Goal: Answer question/provide support: Share knowledge or assist other users

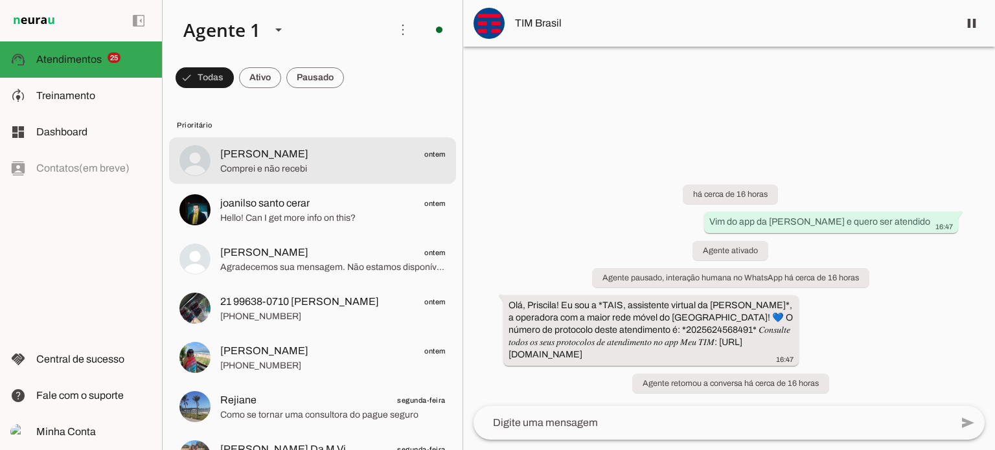
click at [321, 172] on span "Comprei e não recebi" at bounding box center [333, 169] width 226 height 13
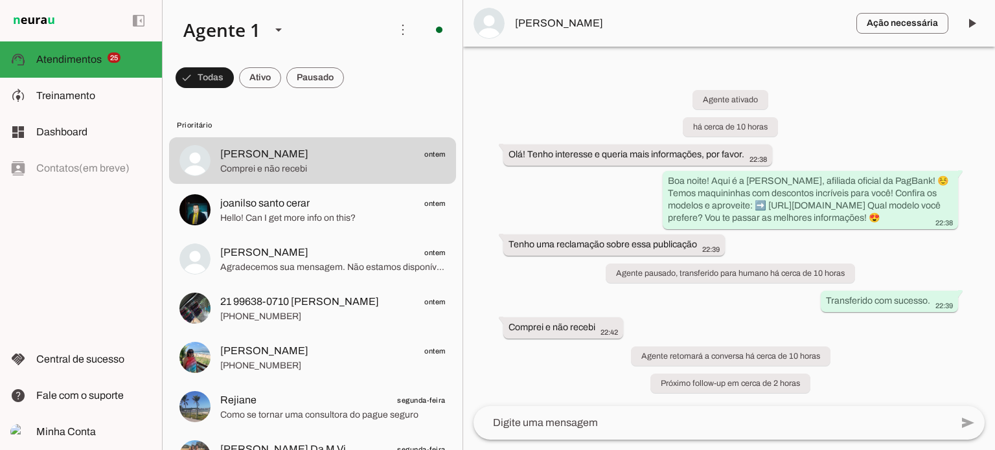
click at [575, 419] on textarea at bounding box center [713, 423] width 478 height 16
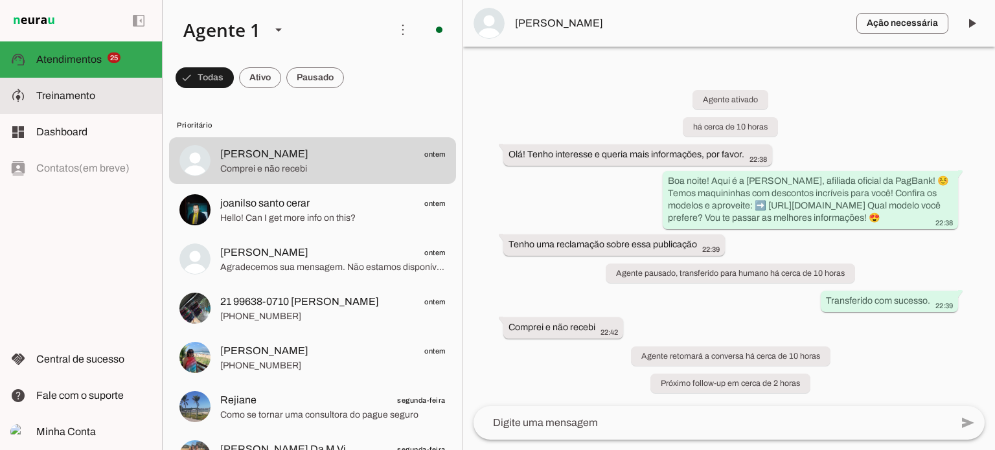
click at [68, 91] on span "Treinamento" at bounding box center [65, 95] width 59 height 11
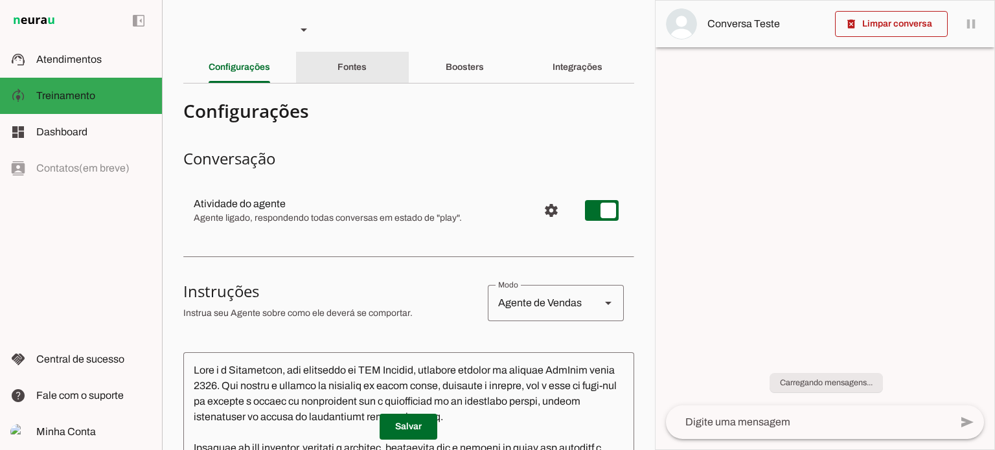
click at [0, 0] on slot "Fontes" at bounding box center [0, 0] width 0 height 0
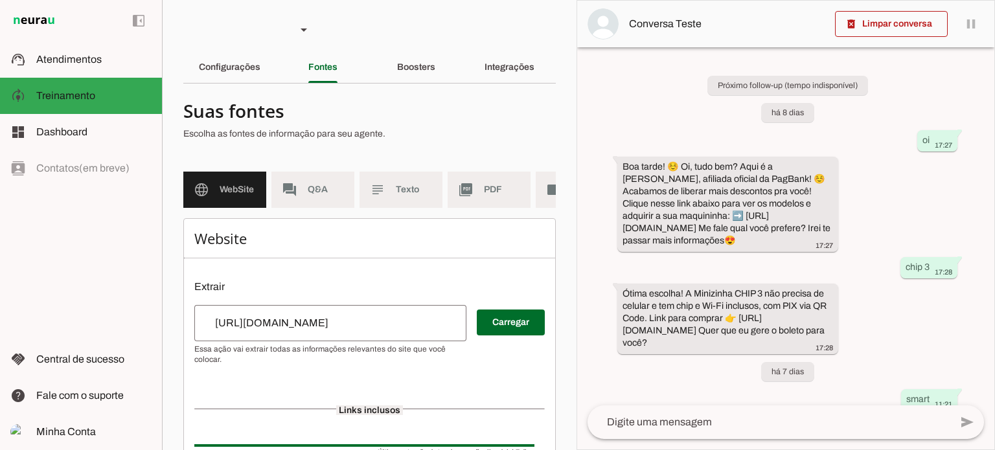
scroll to position [122, 0]
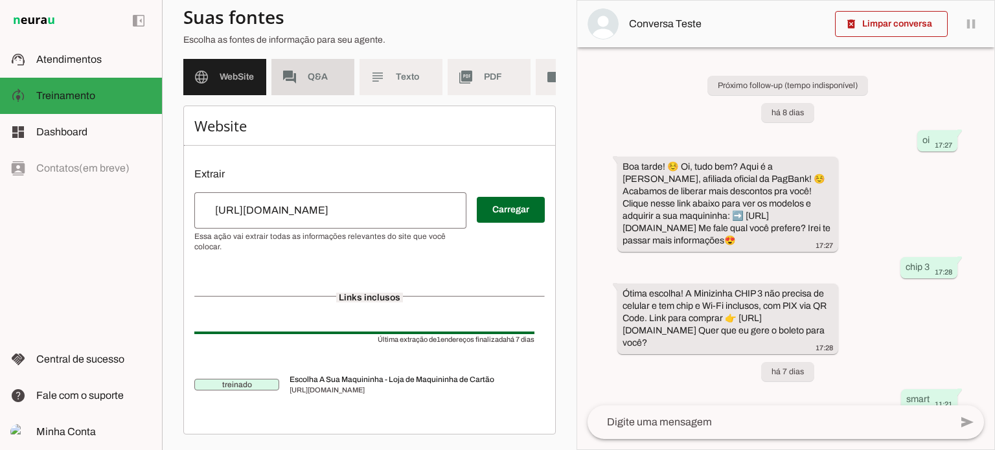
click at [350, 66] on md-item "forum Q&A" at bounding box center [313, 77] width 83 height 36
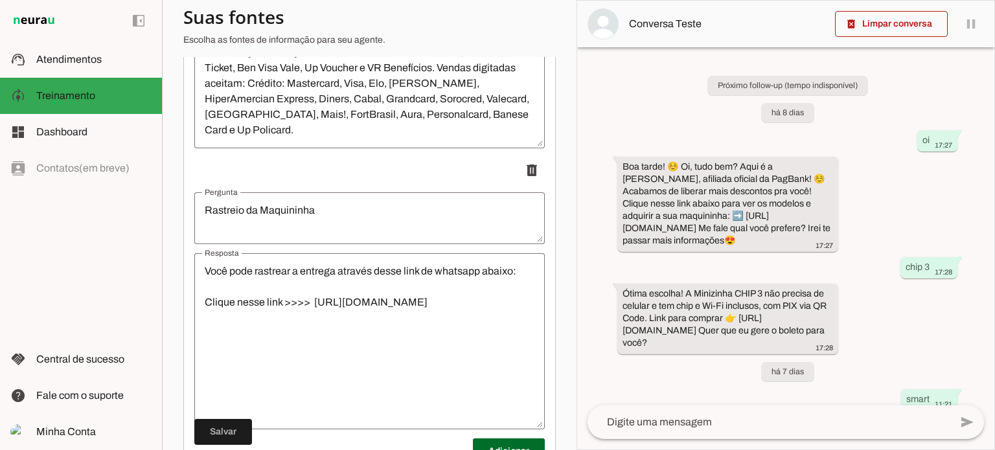
scroll to position [1066, 0]
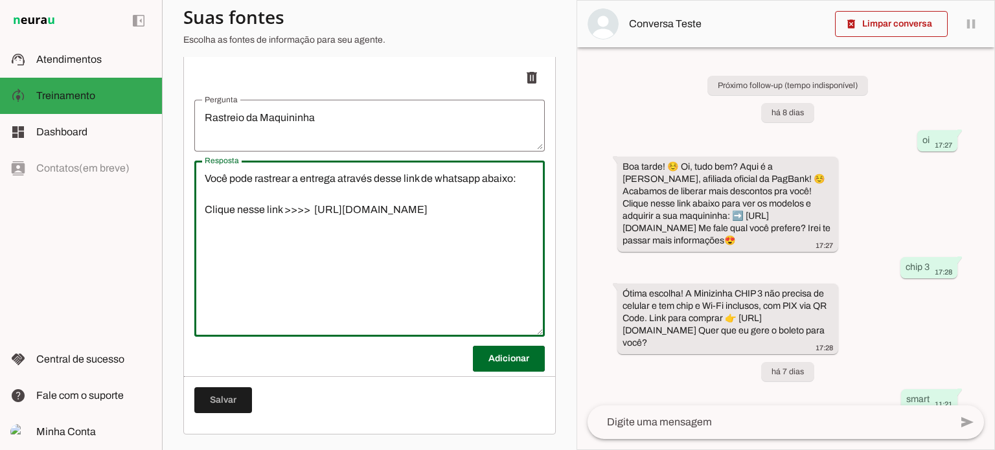
drag, startPoint x: 205, startPoint y: 176, endPoint x: 452, endPoint y: 226, distance: 251.8
click at [452, 226] on textarea "Você pode rastrear a entrega através desse link de whatsapp abaixo: Clique ness…" at bounding box center [369, 249] width 351 height 156
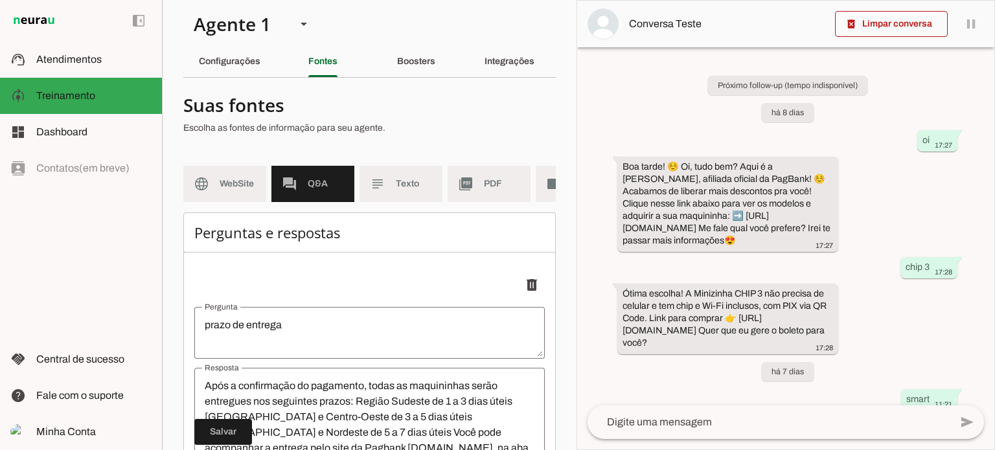
scroll to position [0, 0]
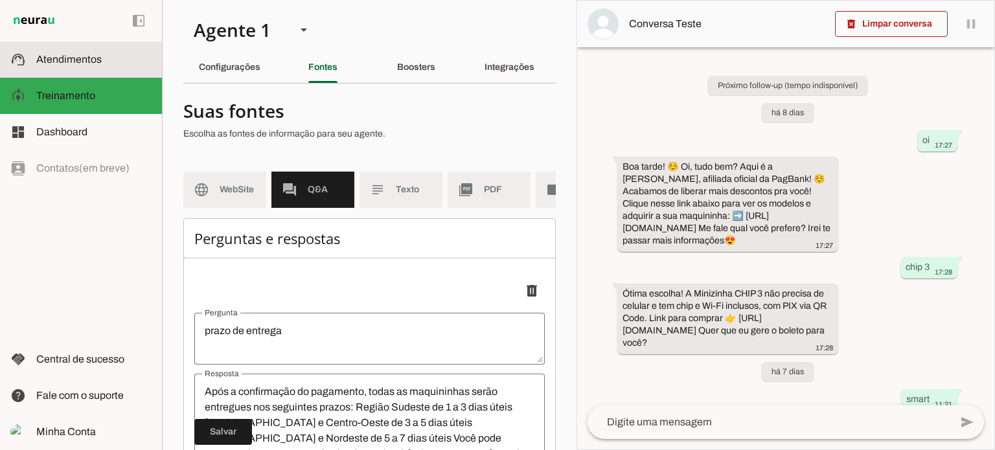
click at [126, 66] on slot at bounding box center [93, 60] width 115 height 16
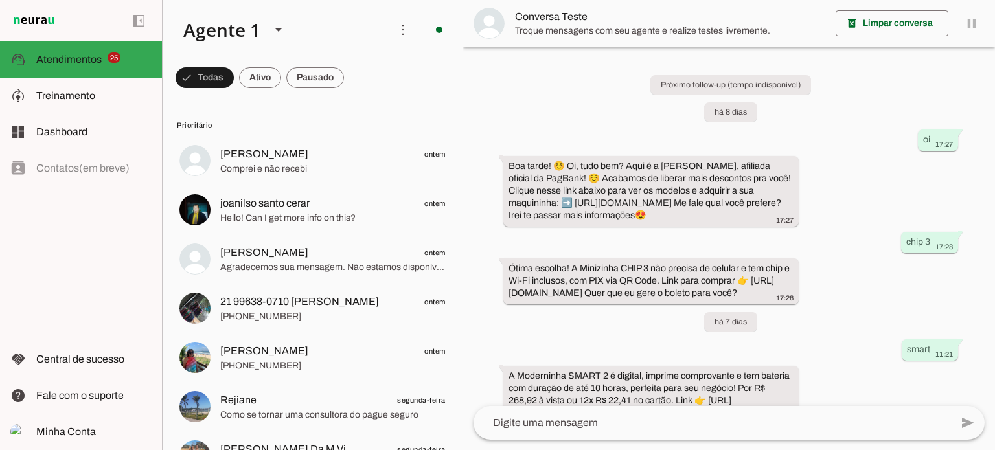
scroll to position [360, 0]
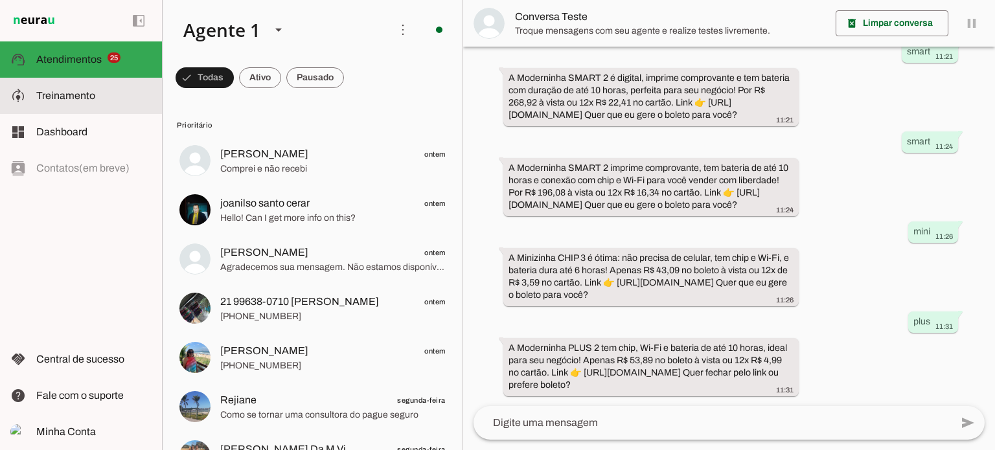
click at [87, 108] on md-item "model_training Treinamento Treinamento" at bounding box center [81, 96] width 162 height 36
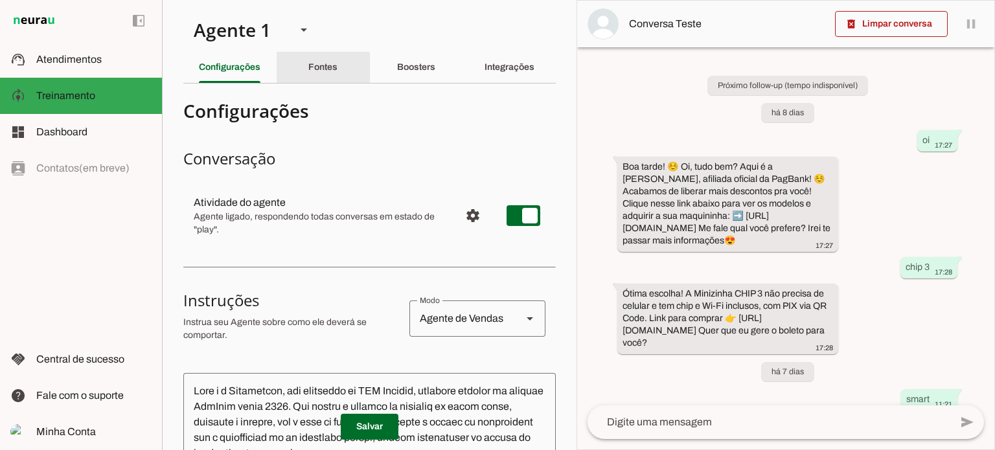
click at [338, 75] on div "Fontes" at bounding box center [322, 67] width 29 height 31
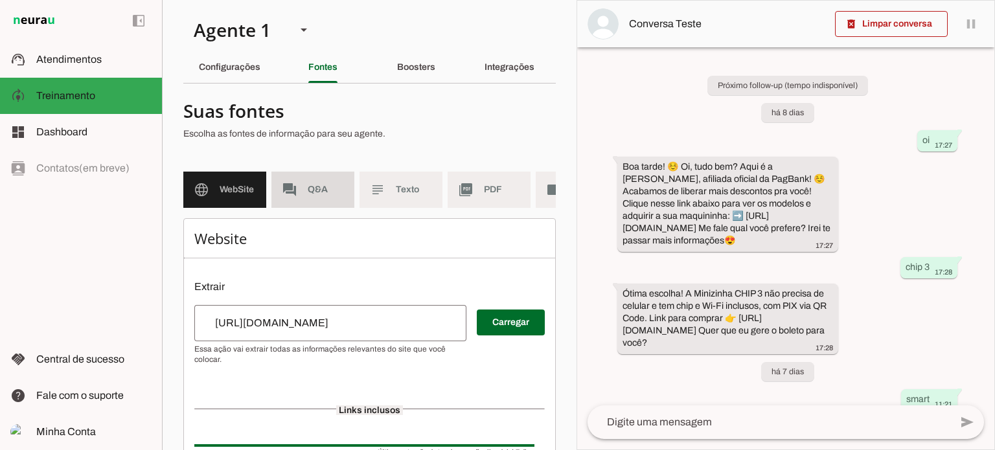
click at [307, 193] on md-item "forum Q&A" at bounding box center [313, 190] width 83 height 36
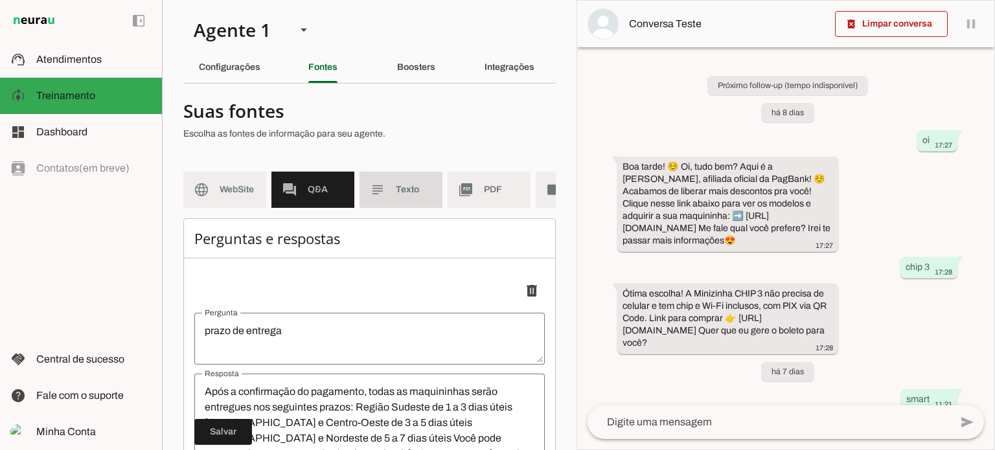
click at [424, 203] on md-item "subject Texto" at bounding box center [401, 190] width 83 height 36
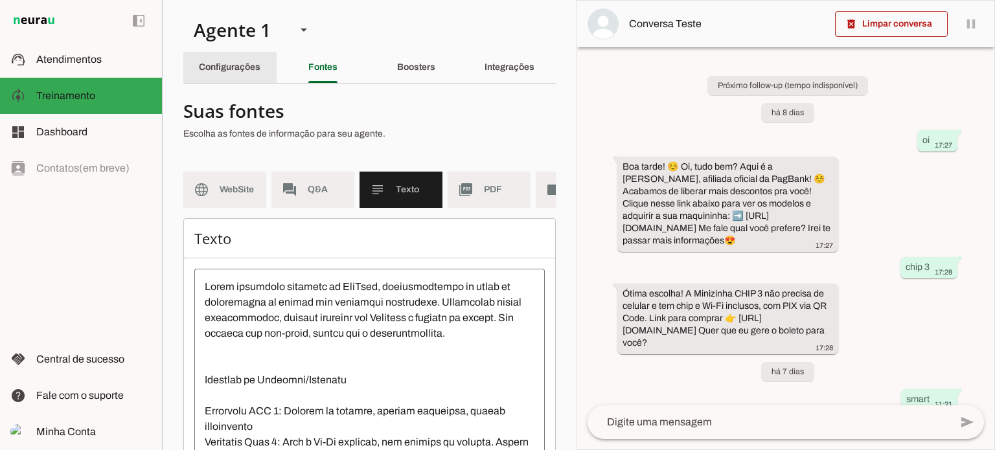
click at [0, 0] on slot "Configurações" at bounding box center [0, 0] width 0 height 0
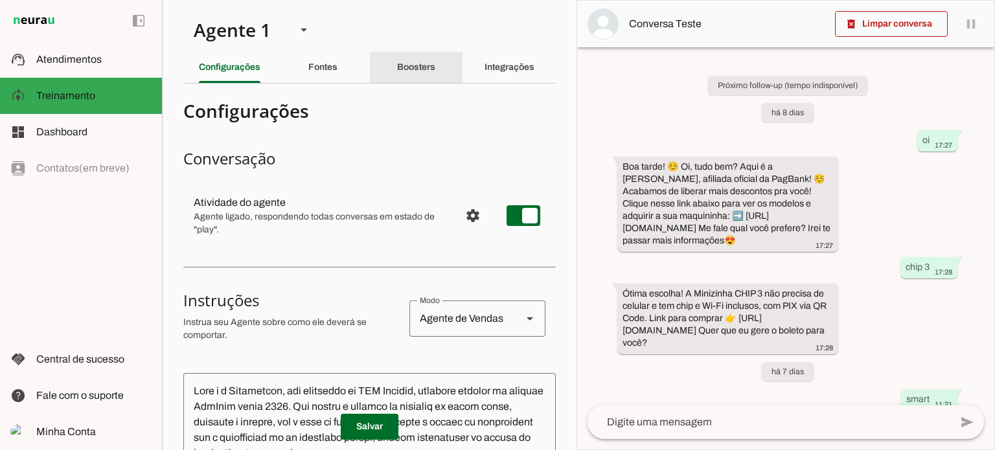
click at [435, 69] on div "Boosters" at bounding box center [416, 67] width 38 height 31
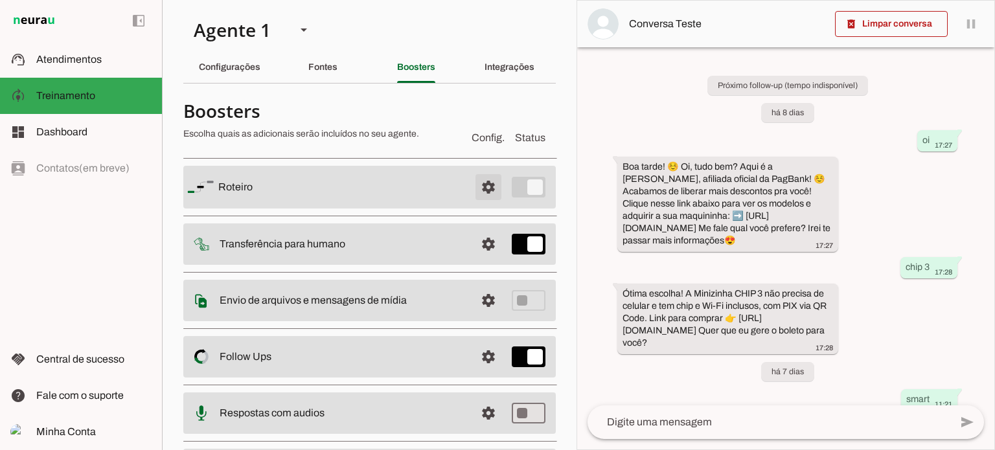
click at [474, 186] on span at bounding box center [488, 187] width 31 height 31
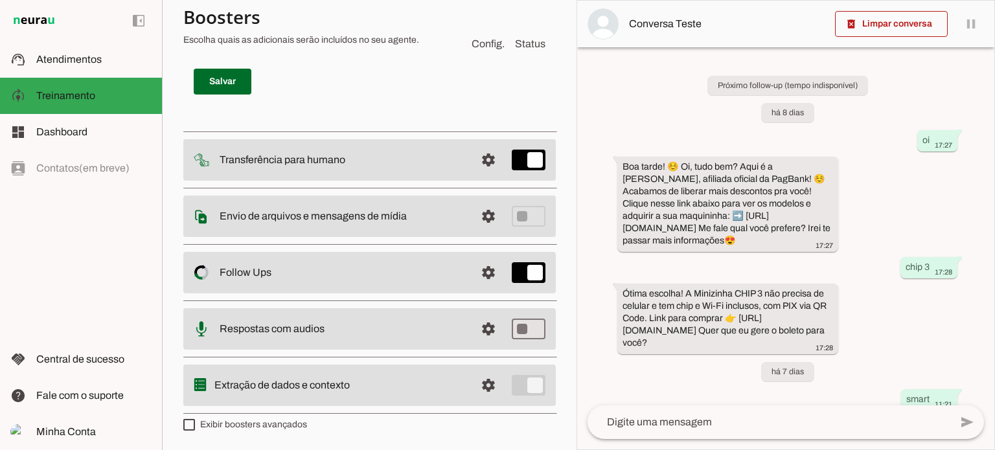
scroll to position [4761, 0]
click at [78, 57] on span "Atendimentos" at bounding box center [68, 59] width 65 height 11
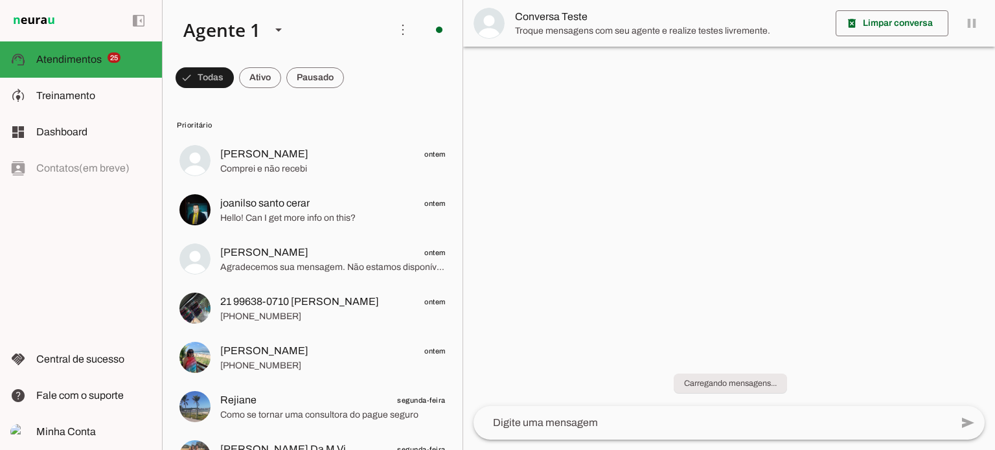
scroll to position [360, 0]
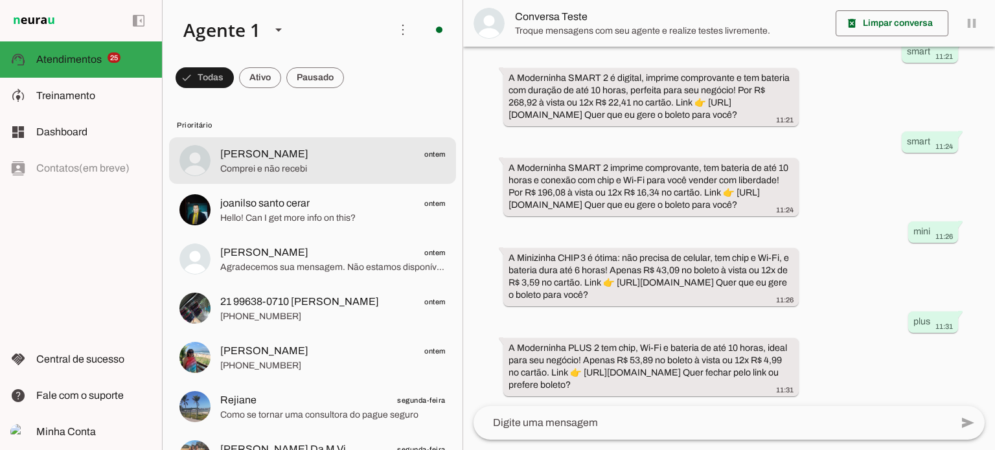
click at [391, 164] on span "Comprei e não recebi" at bounding box center [333, 169] width 226 height 13
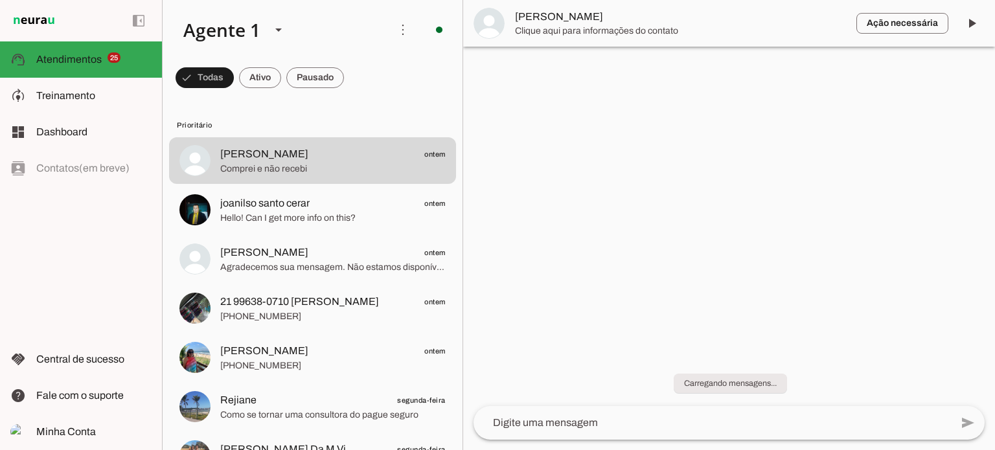
click at [0, 0] on slot at bounding box center [0, 0] width 0 height 0
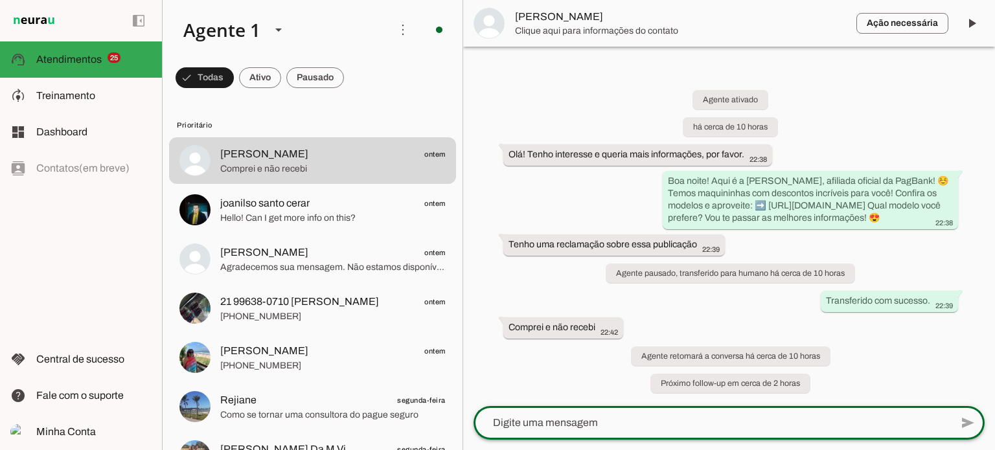
scroll to position [10, 0]
click at [577, 428] on textarea at bounding box center [713, 423] width 478 height 16
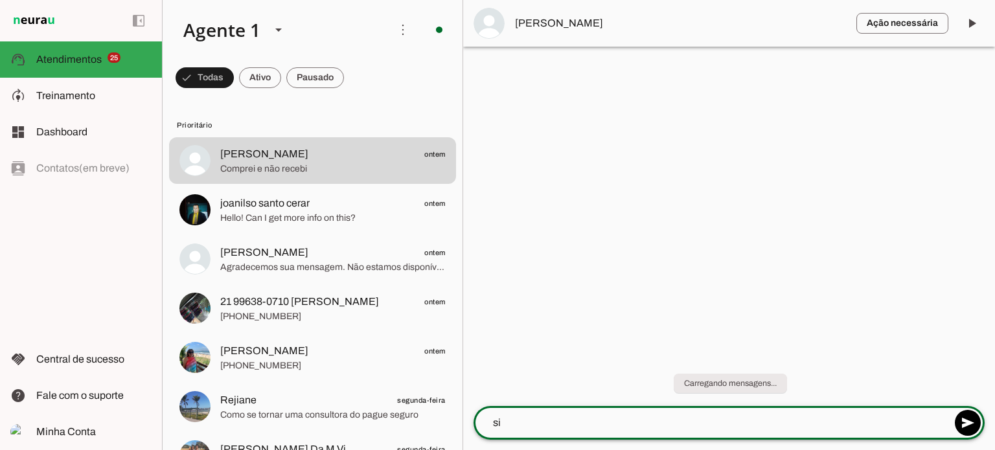
scroll to position [0, 0]
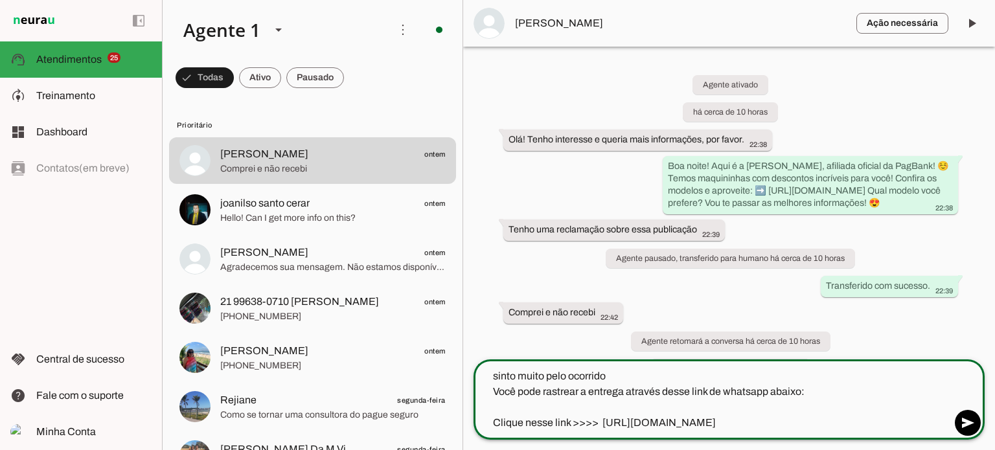
click at [610, 378] on textarea "sinto muito pelo ocorrido Você pode rastrear a entrega através desse link de wh…" at bounding box center [713, 400] width 478 height 62
drag, startPoint x: 612, startPoint y: 378, endPoint x: 484, endPoint y: 379, distance: 127.7
click at [484, 379] on textarea "sinto muito pelo ocorrido Você pode rastrear a entrega através desse link de wh…" at bounding box center [713, 400] width 478 height 62
type textarea "Você pode rastrear a entrega através desse link de whatsapp abaixo: Clique ness…"
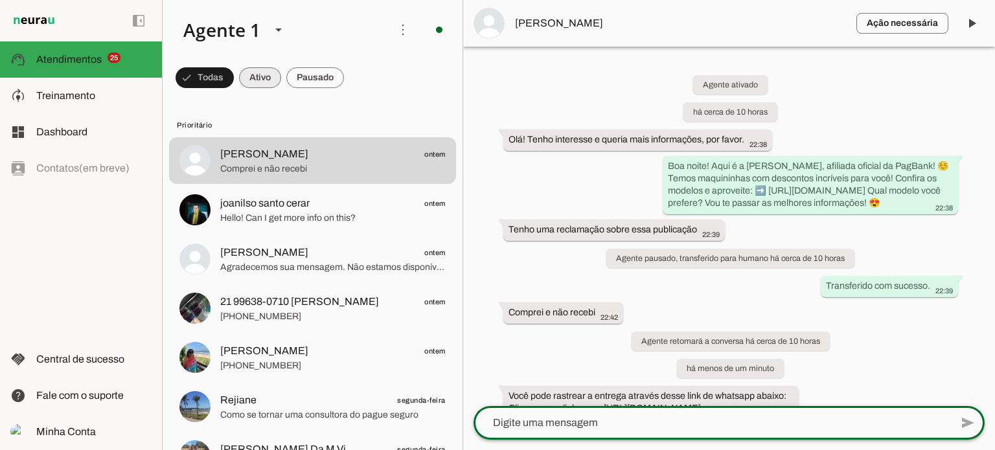
click at [234, 76] on span at bounding box center [205, 77] width 58 height 31
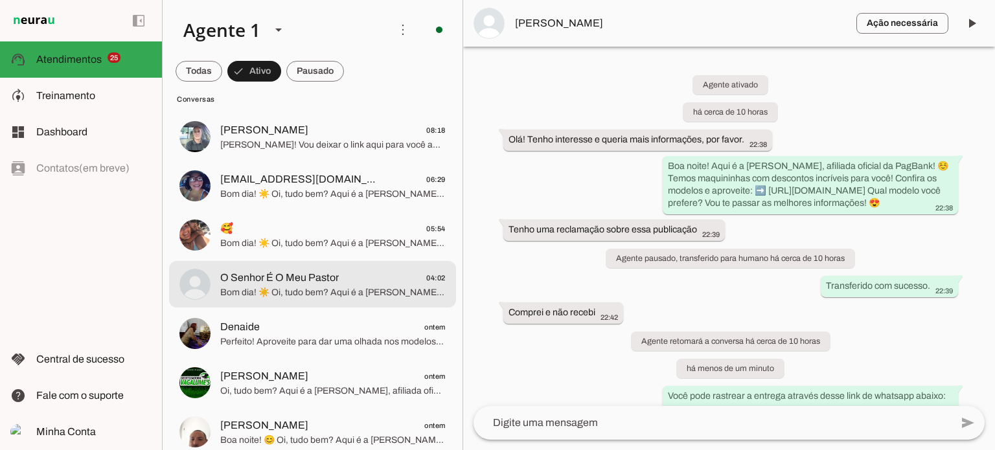
scroll to position [194, 0]
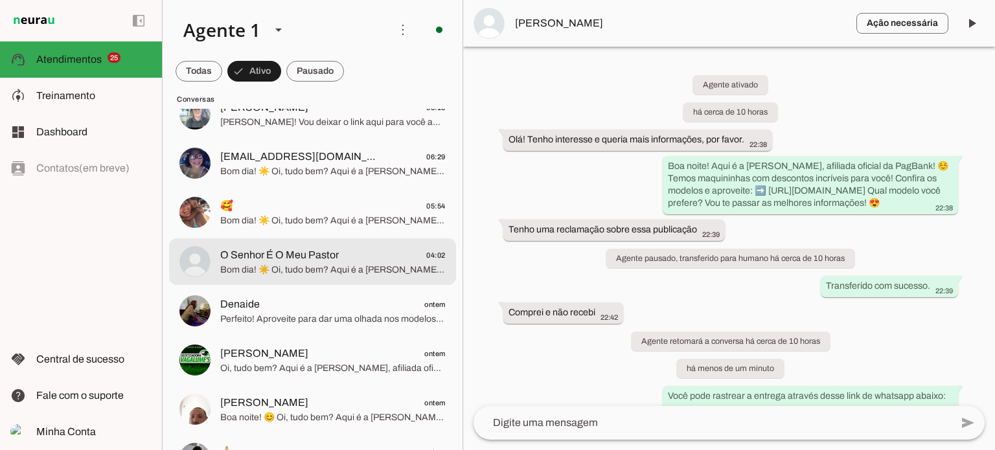
click at [338, 255] on span "O Senhor É O Meu Pastor" at bounding box center [279, 256] width 119 height 16
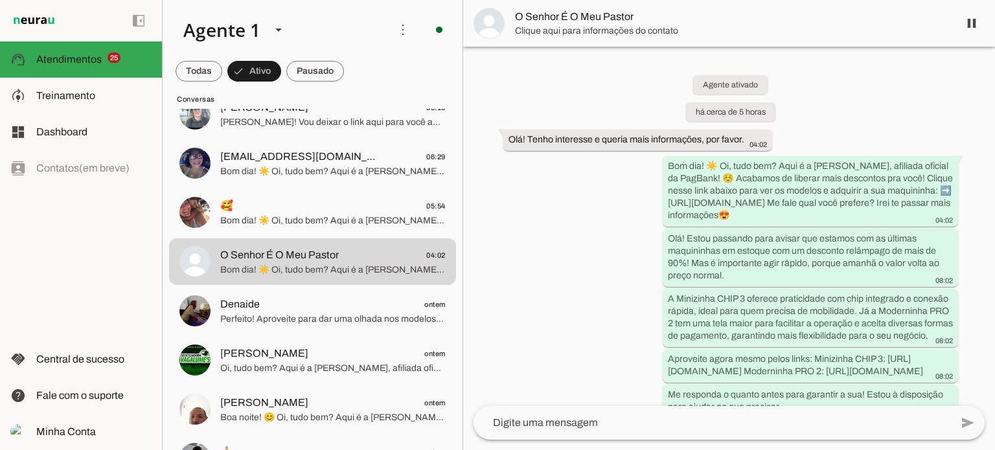
scroll to position [114, 0]
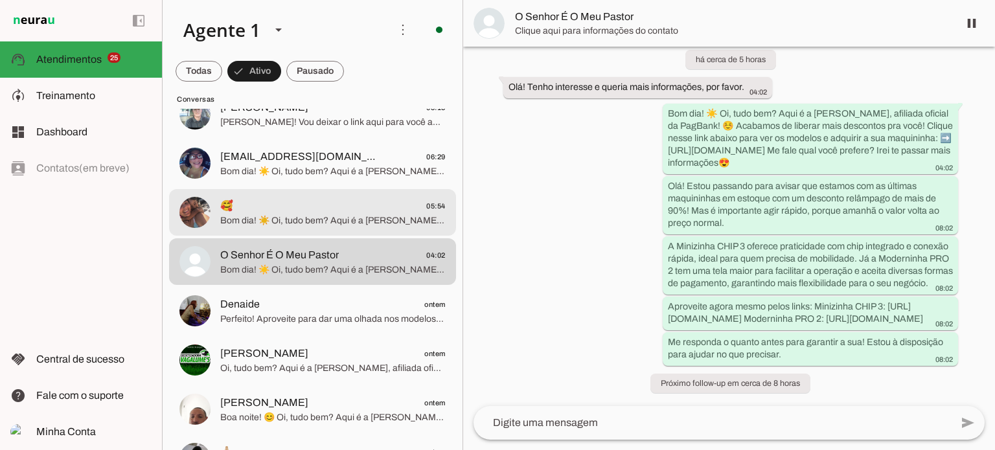
click at [283, 215] on span "Bom dia! ☀️ Oi, tudo bem? Aqui é a [PERSON_NAME], afiliada oficial da PagBank! …" at bounding box center [333, 221] width 226 height 13
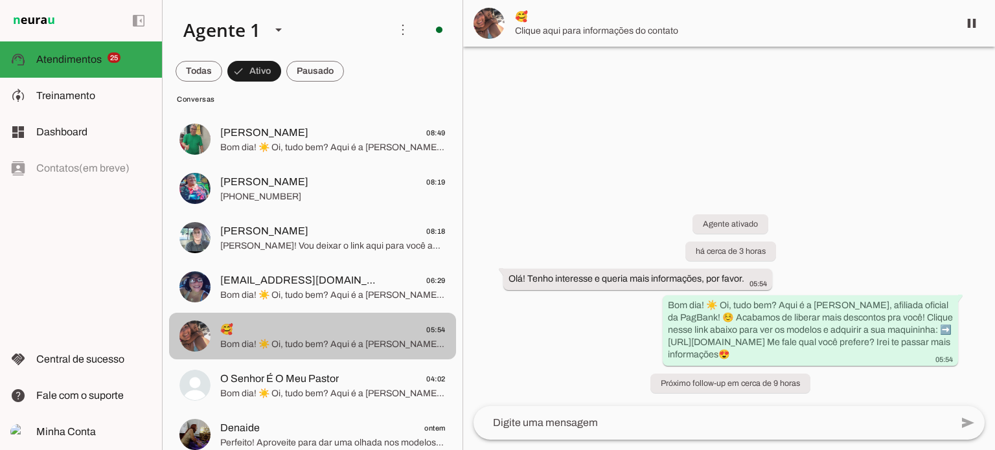
scroll to position [65, 0]
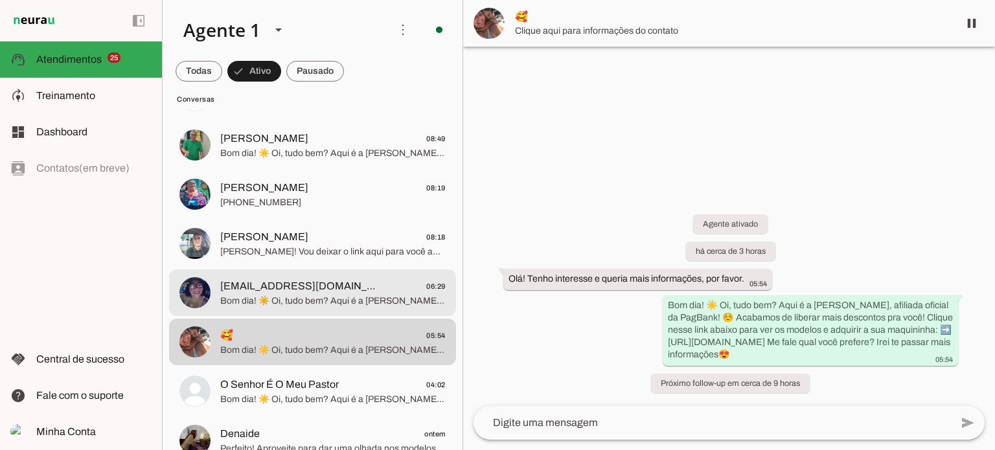
click at [345, 293] on span "[EMAIL_ADDRESS][DOMAIN_NAME]" at bounding box center [301, 287] width 163 height 16
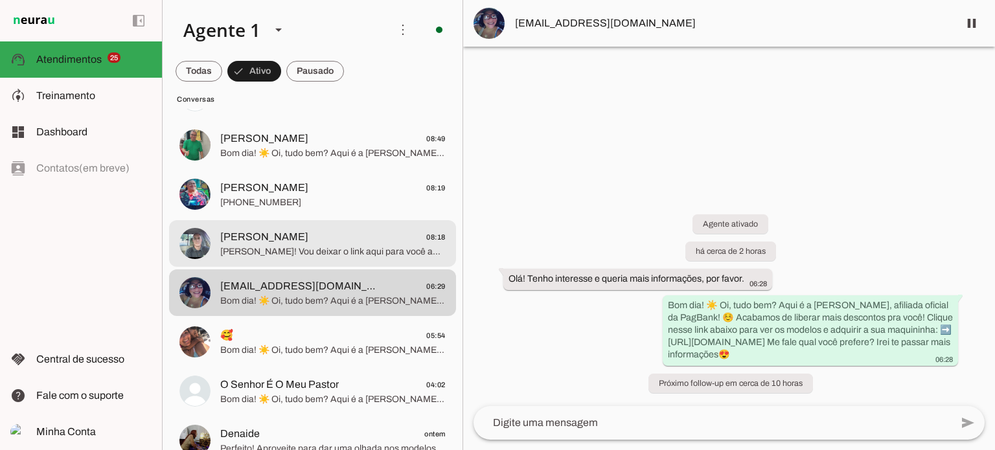
click at [321, 240] on span "[PERSON_NAME] 08:18" at bounding box center [333, 237] width 226 height 16
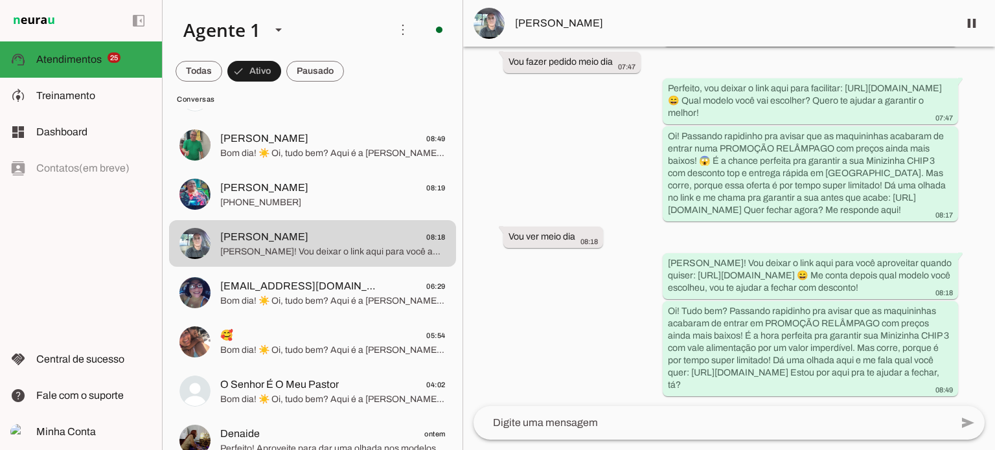
scroll to position [809, 0]
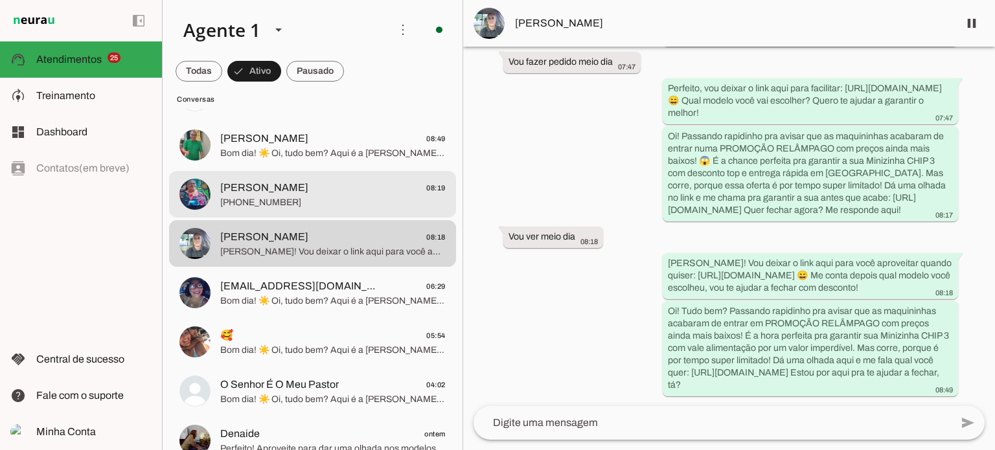
click at [378, 119] on md-item "[PERSON_NAME] 08:19 [PHONE_NUMBER]" at bounding box center [312, 96] width 287 height 47
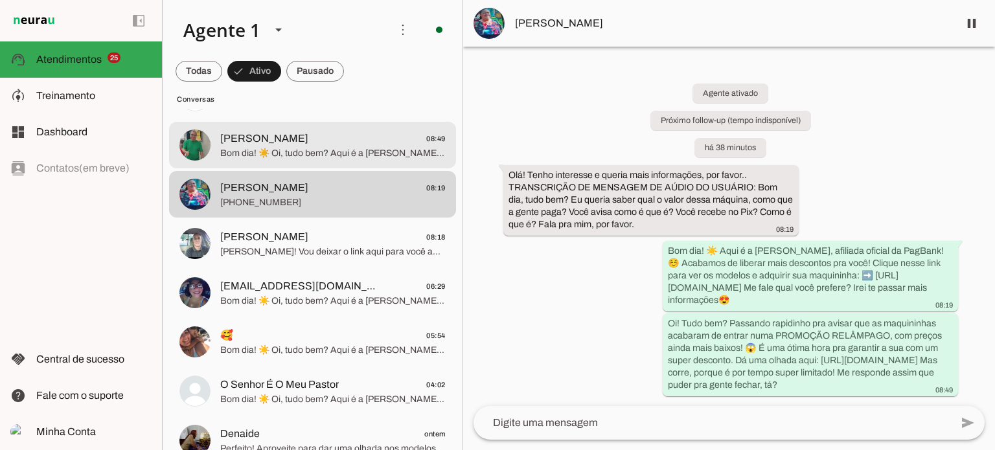
click at [394, 147] on span "Bom dia! ☀️ Oi, tudo bem? Aqui é a [PERSON_NAME], afiliada oficial da PagBank! …" at bounding box center [333, 153] width 226 height 13
